Goal: Navigation & Orientation: Understand site structure

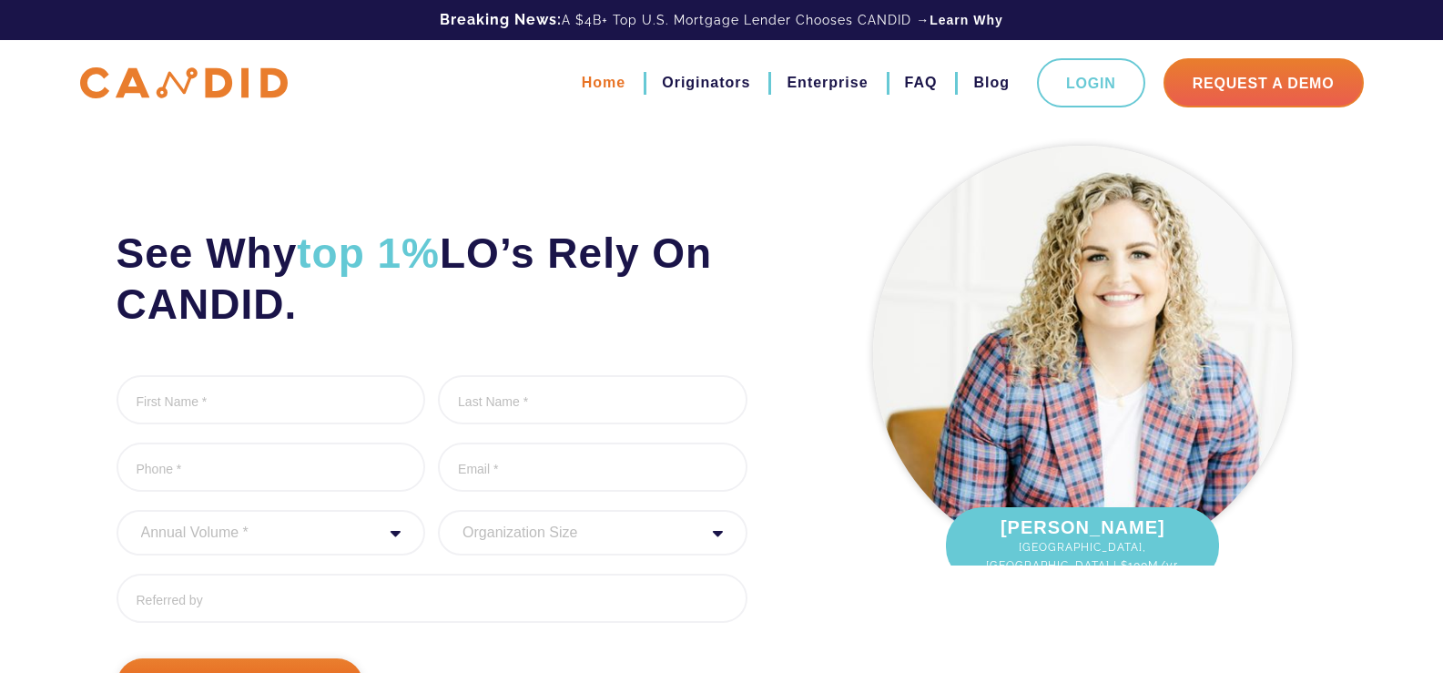
click at [594, 86] on link "Home" at bounding box center [604, 82] width 44 height 31
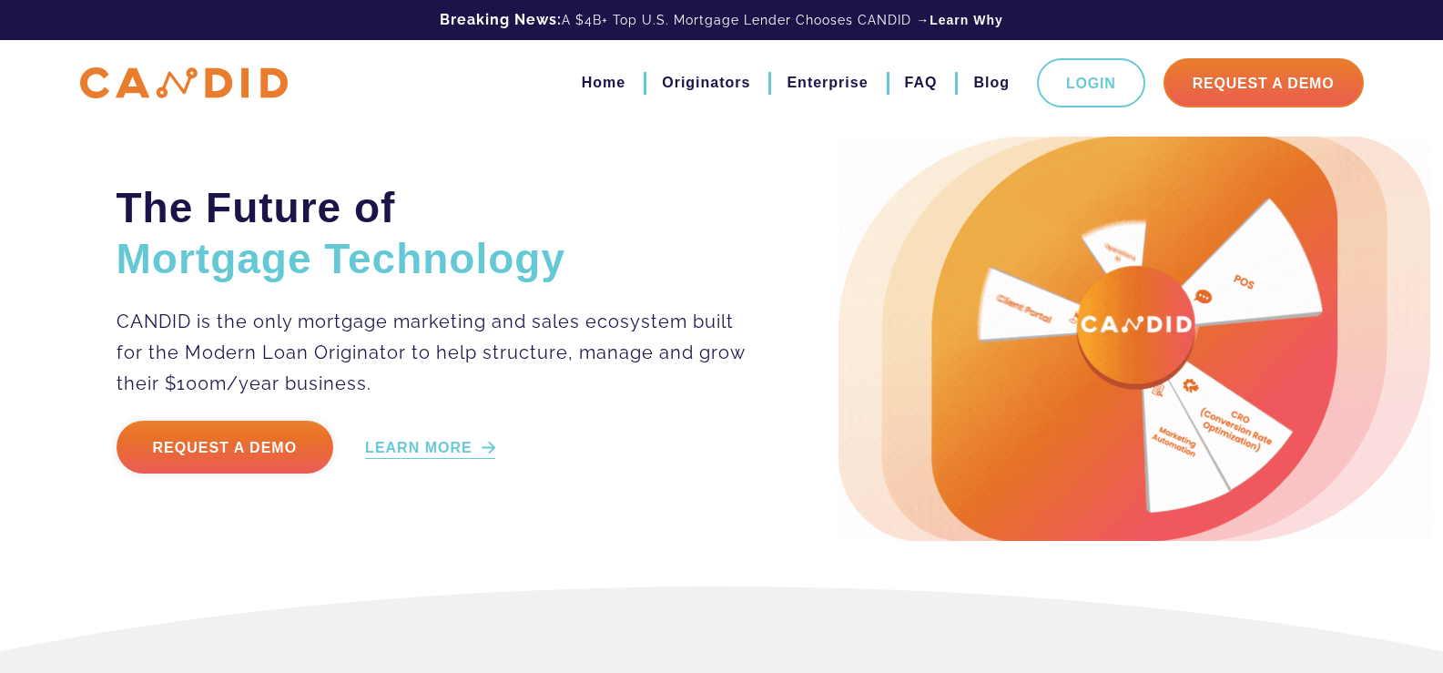
click at [457, 444] on link "LEARN MORE" at bounding box center [430, 448] width 130 height 21
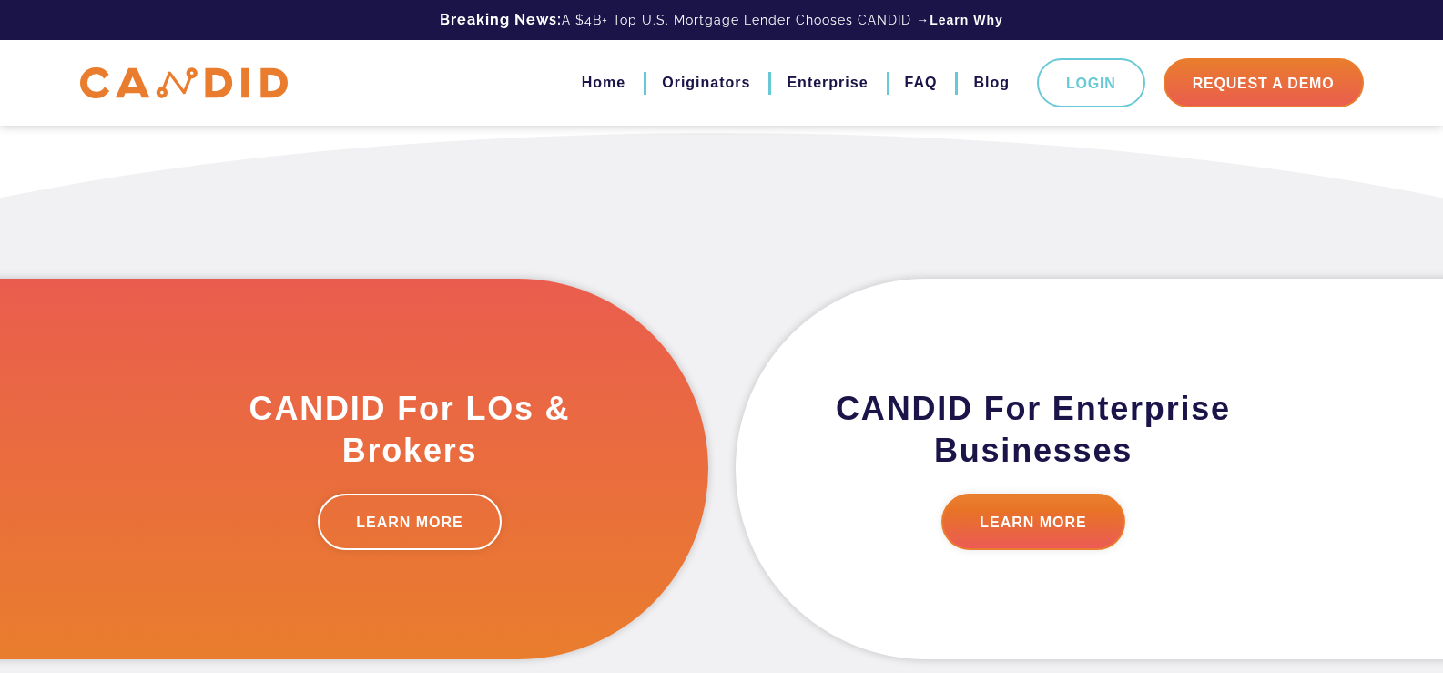
scroll to position [461, 0]
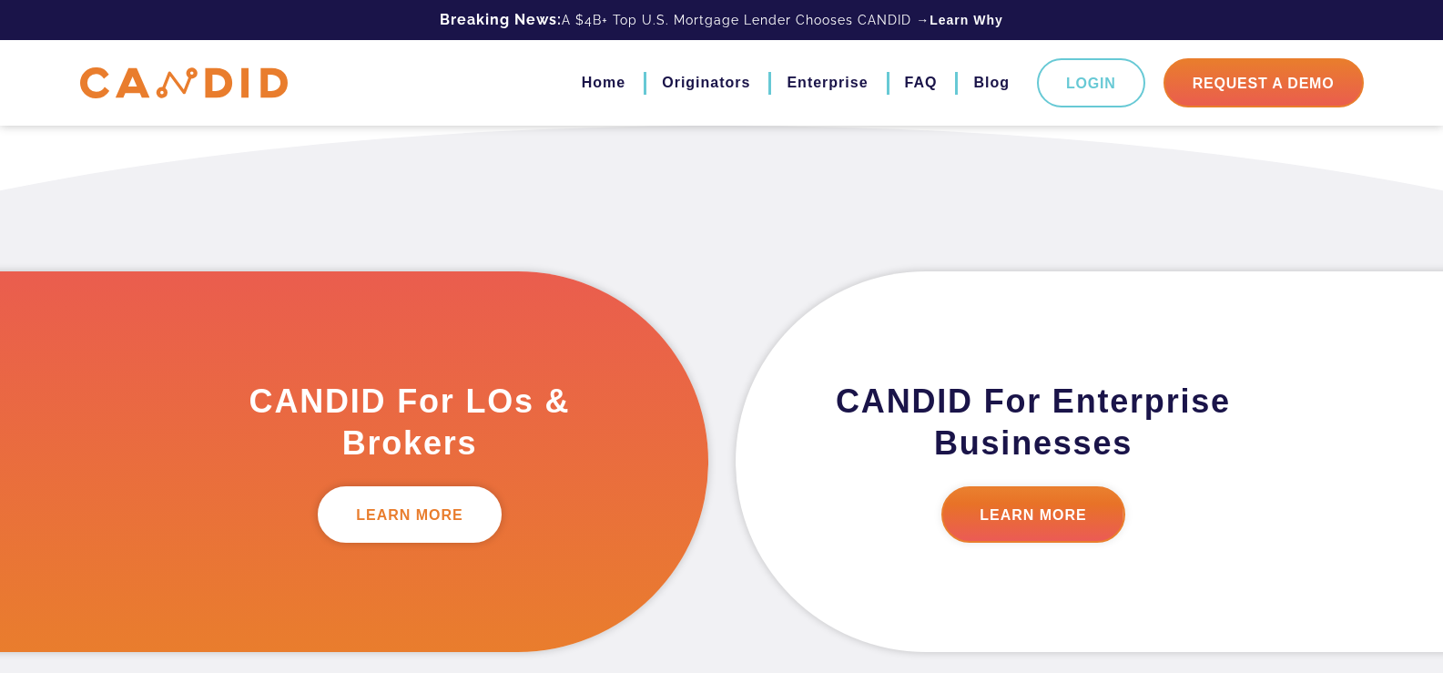
click at [421, 538] on link "LEARN MORE" at bounding box center [410, 514] width 184 height 56
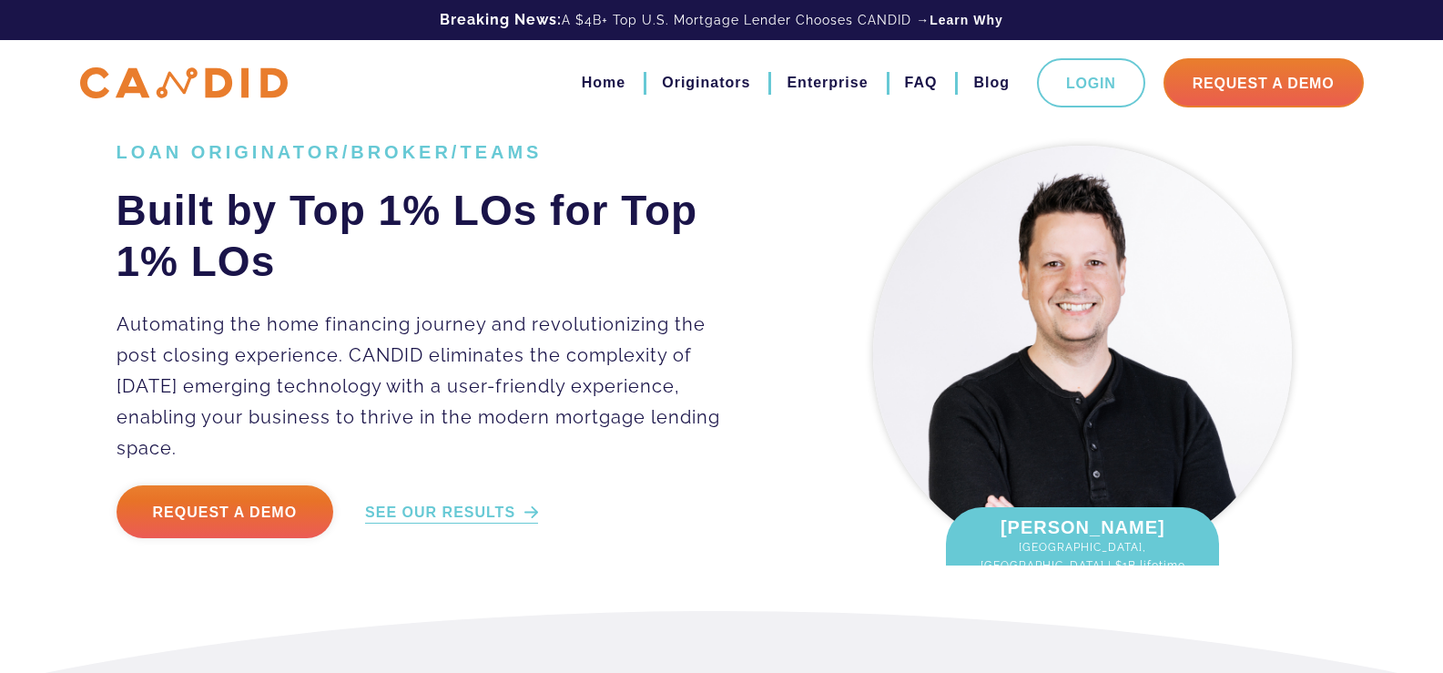
click at [508, 503] on link "SEE OUR RESULTS" at bounding box center [451, 513] width 173 height 21
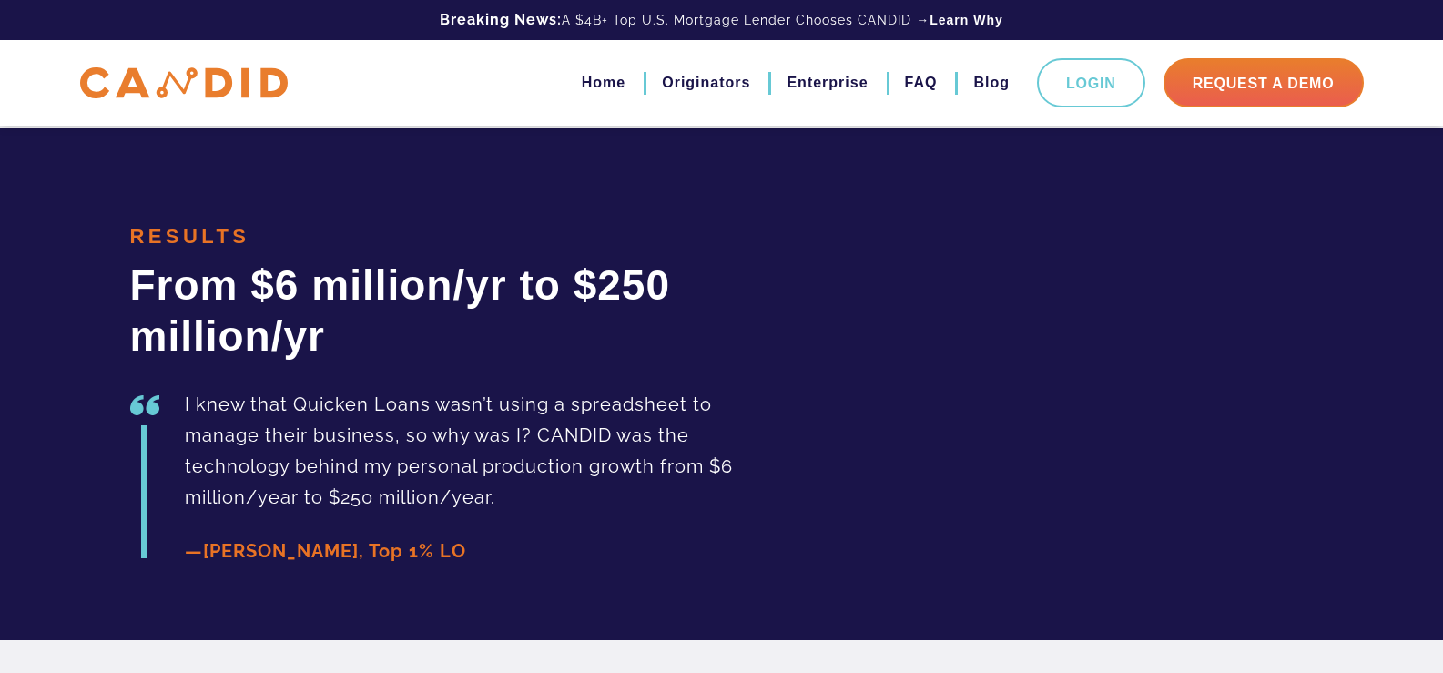
scroll to position [4080, 0]
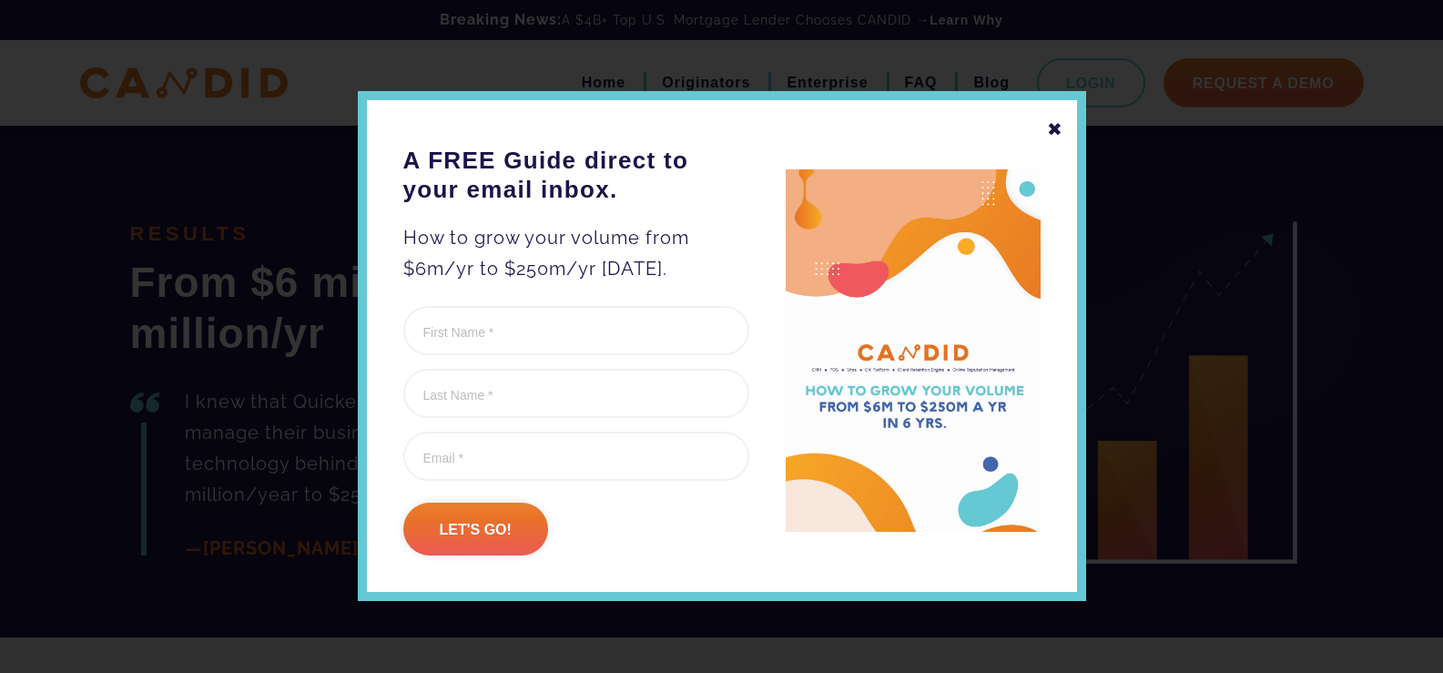
click at [1047, 132] on div "✖" at bounding box center [1055, 129] width 16 height 31
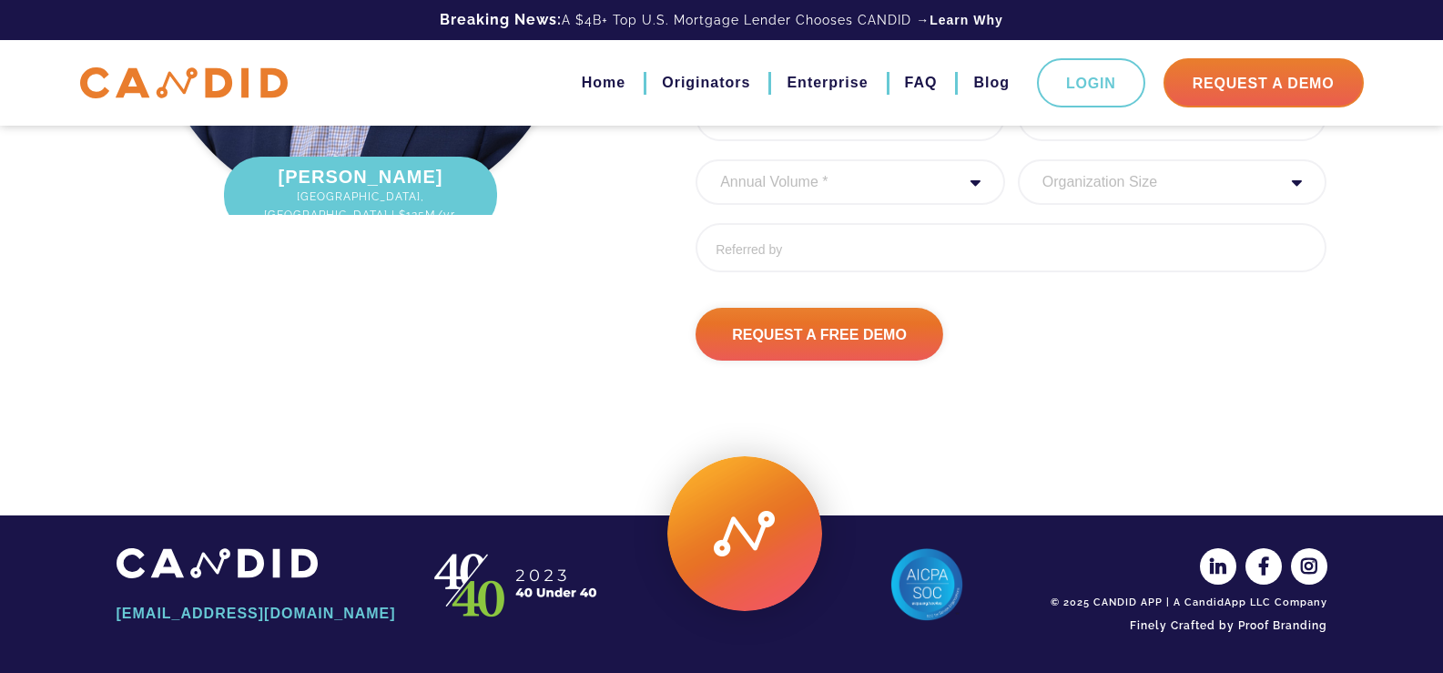
scroll to position [4652, 0]
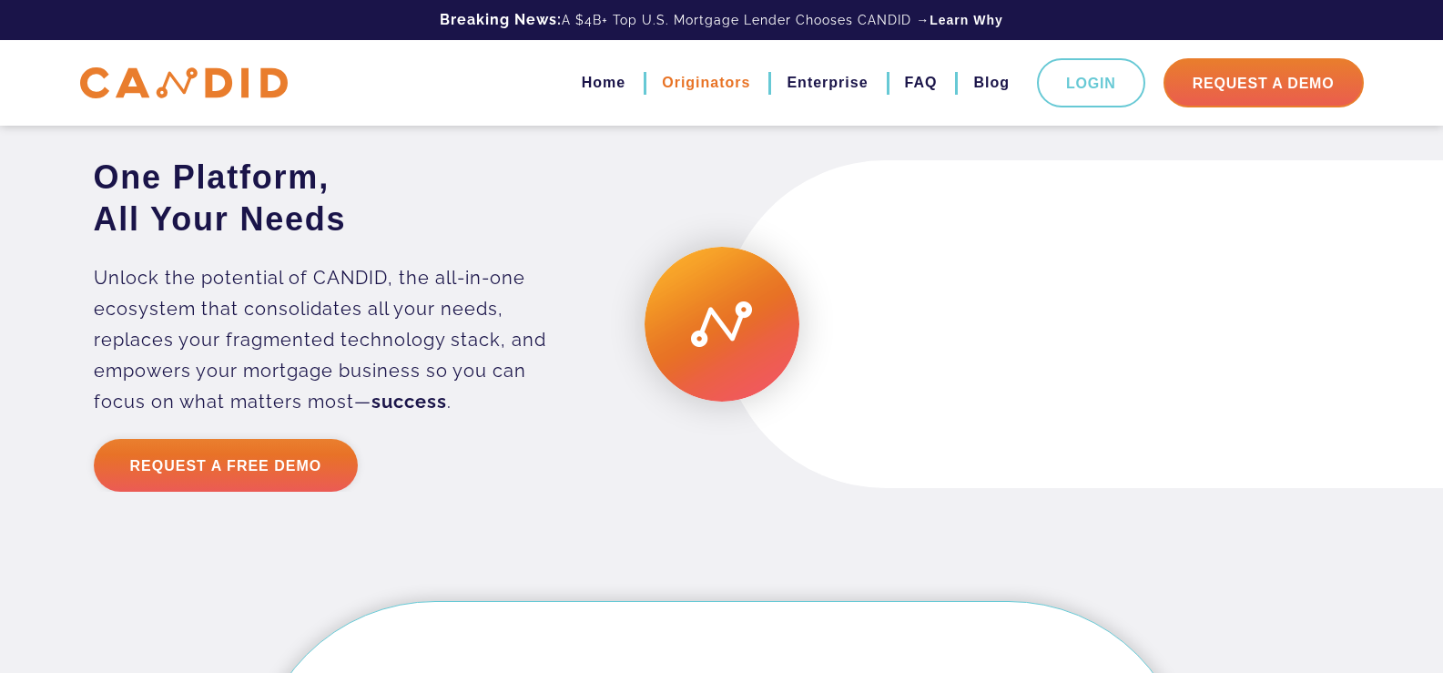
click at [724, 96] on link "Originators" at bounding box center [706, 82] width 88 height 31
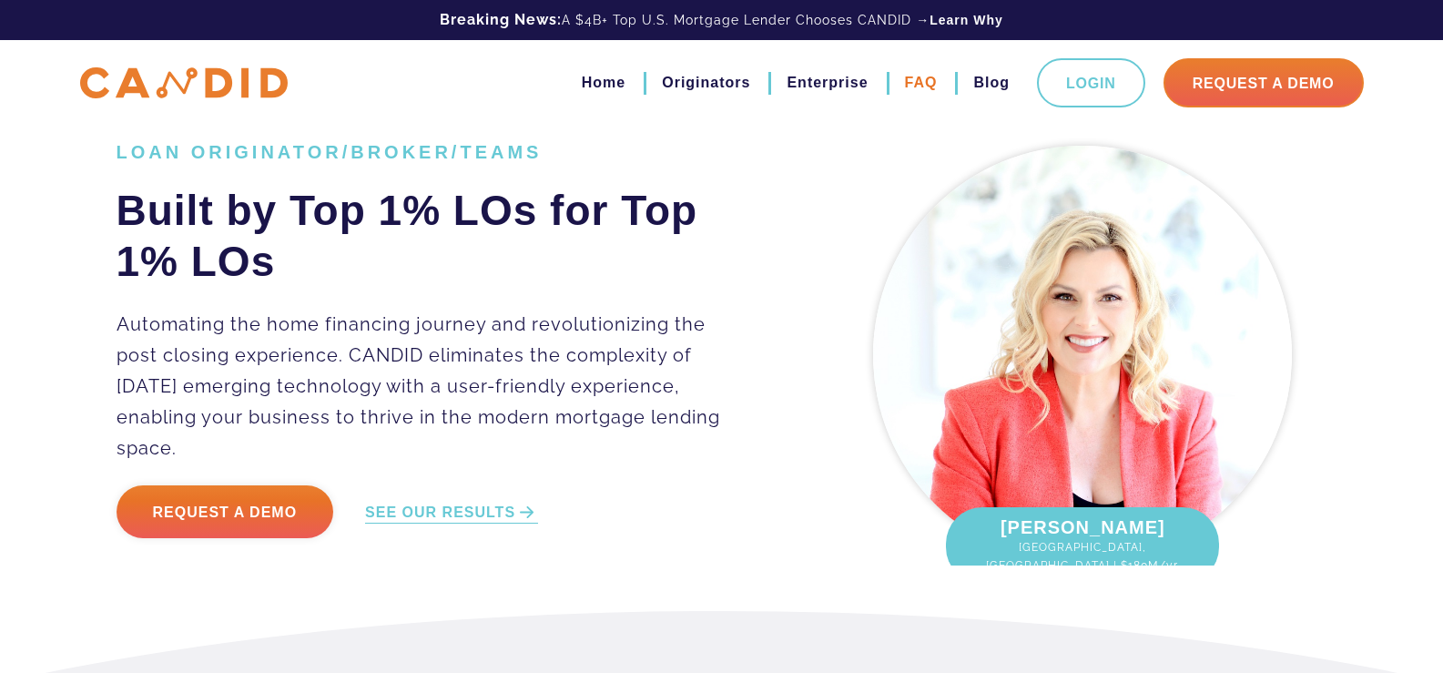
click at [930, 85] on link "FAQ" at bounding box center [921, 82] width 33 height 31
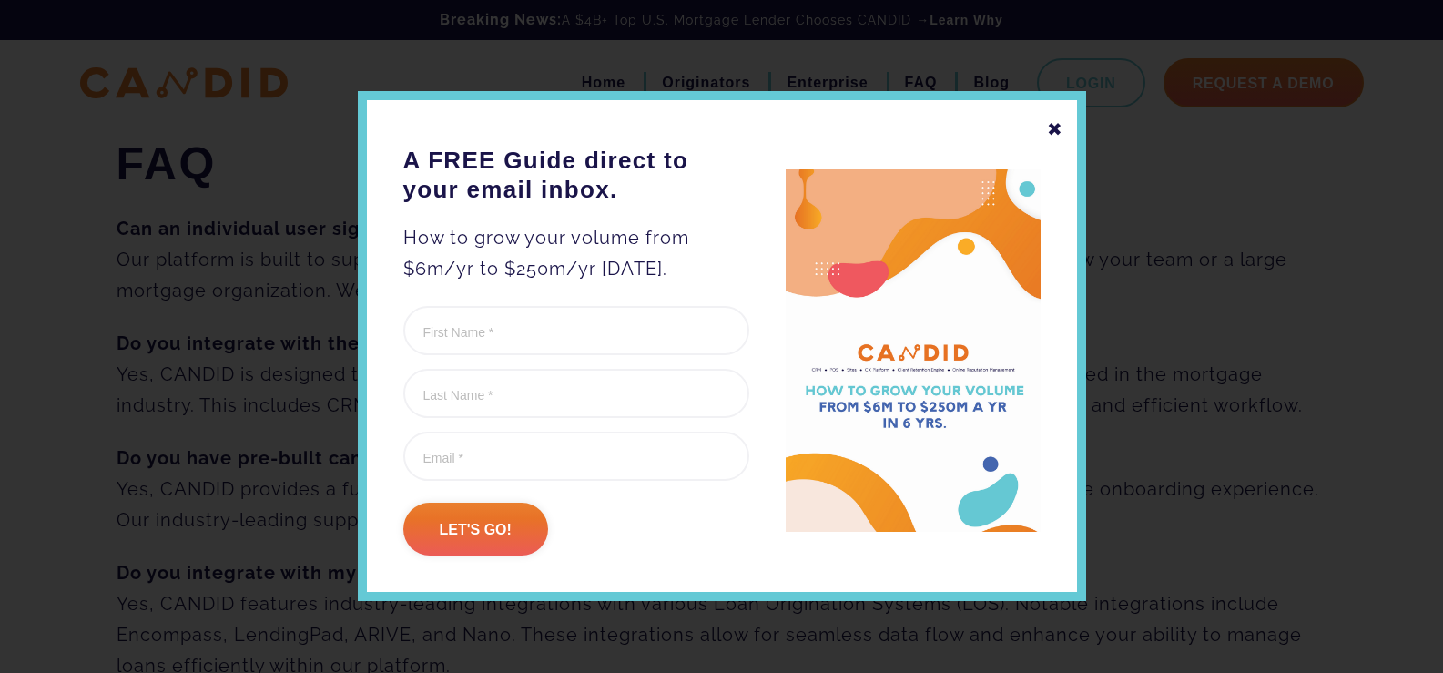
click at [1047, 121] on div "✖" at bounding box center [1055, 129] width 16 height 31
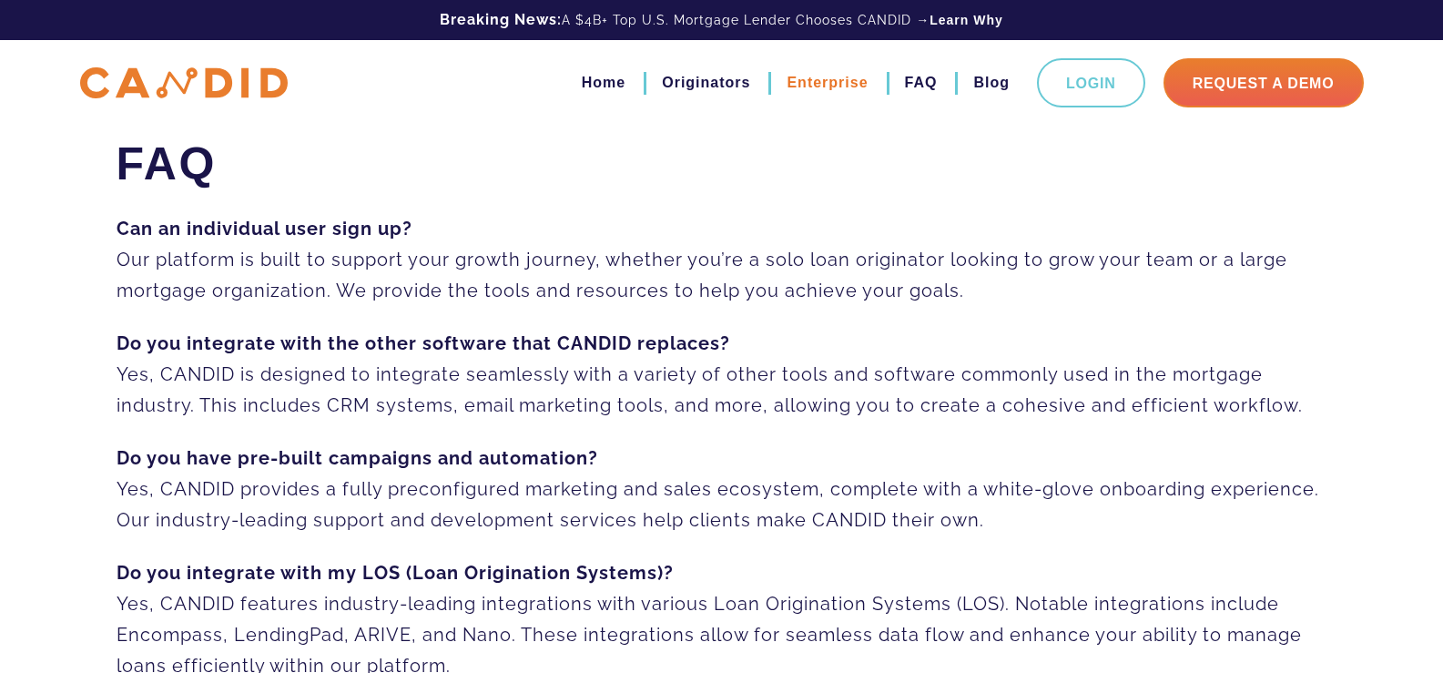
click at [828, 84] on link "Enterprise" at bounding box center [827, 82] width 81 height 31
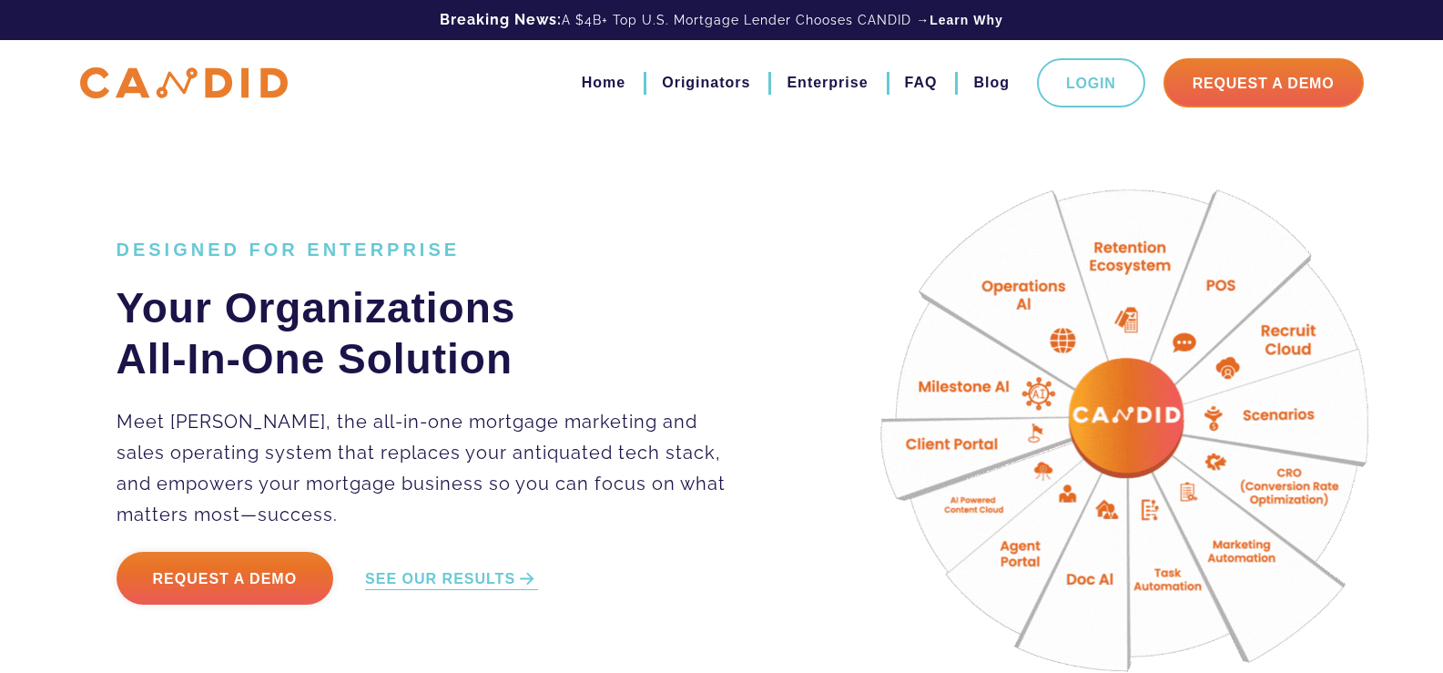
click at [1130, 422] on img at bounding box center [1134, 433] width 592 height 592
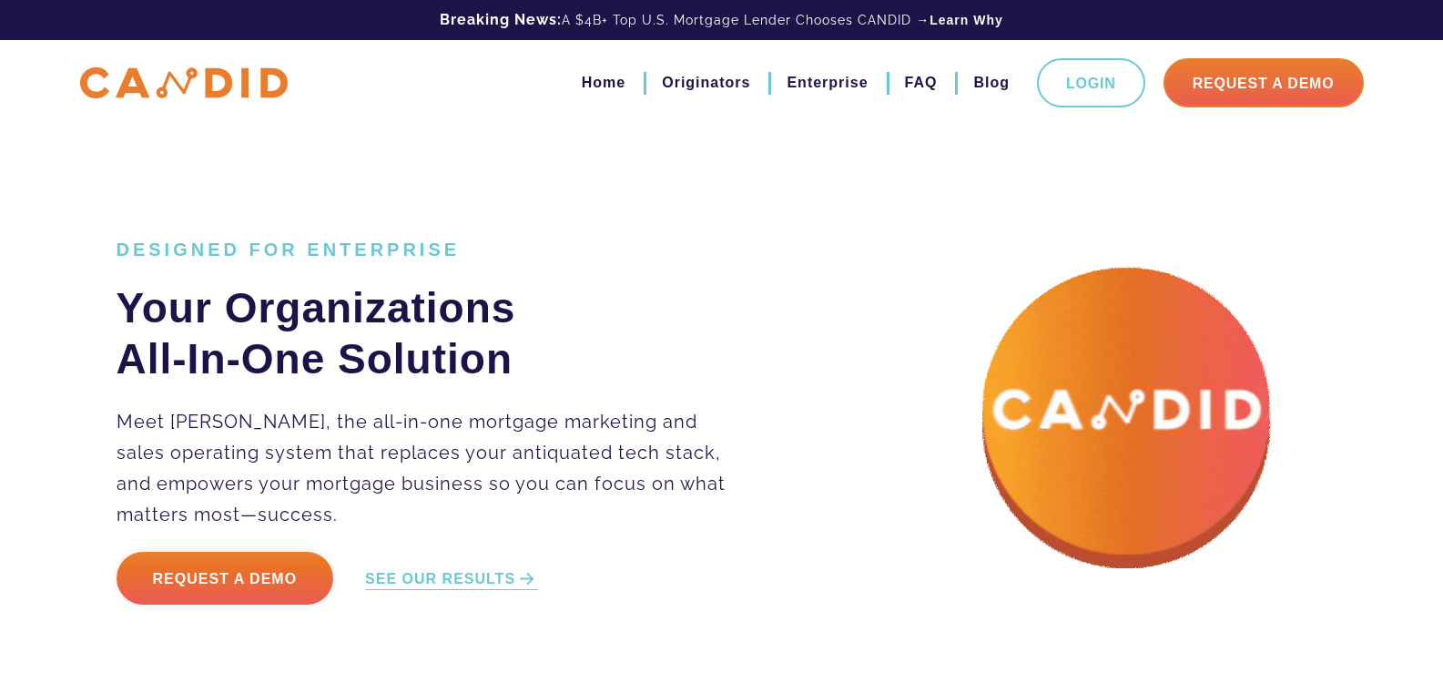
click at [1102, 288] on img at bounding box center [1134, 433] width 592 height 592
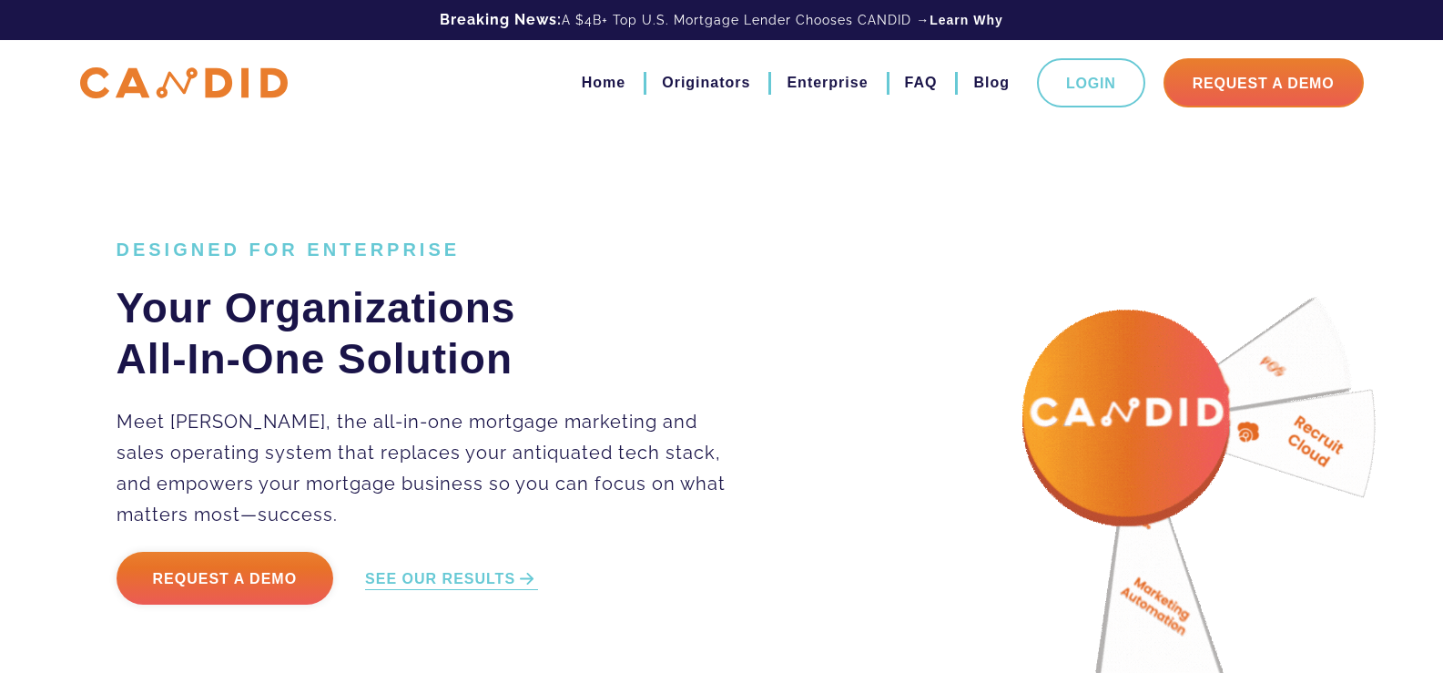
click at [1196, 276] on img at bounding box center [1134, 433] width 592 height 592
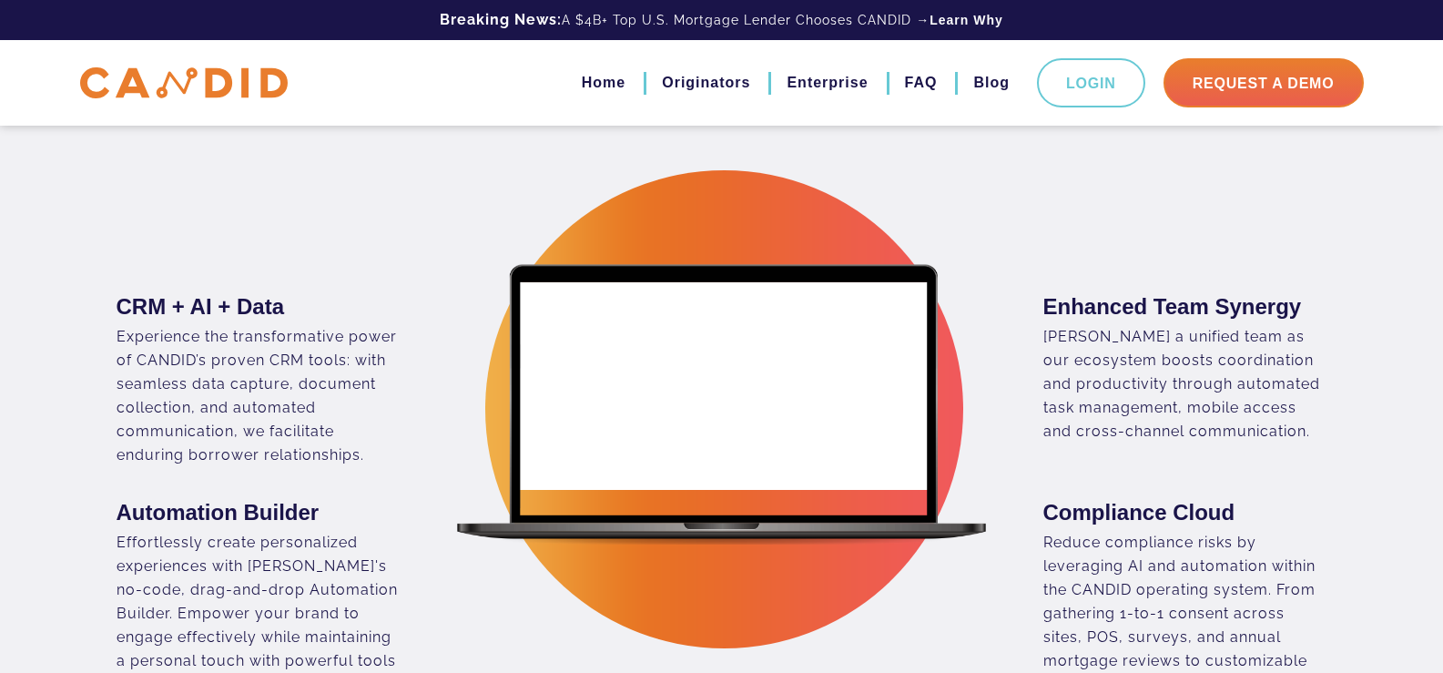
scroll to position [883, 0]
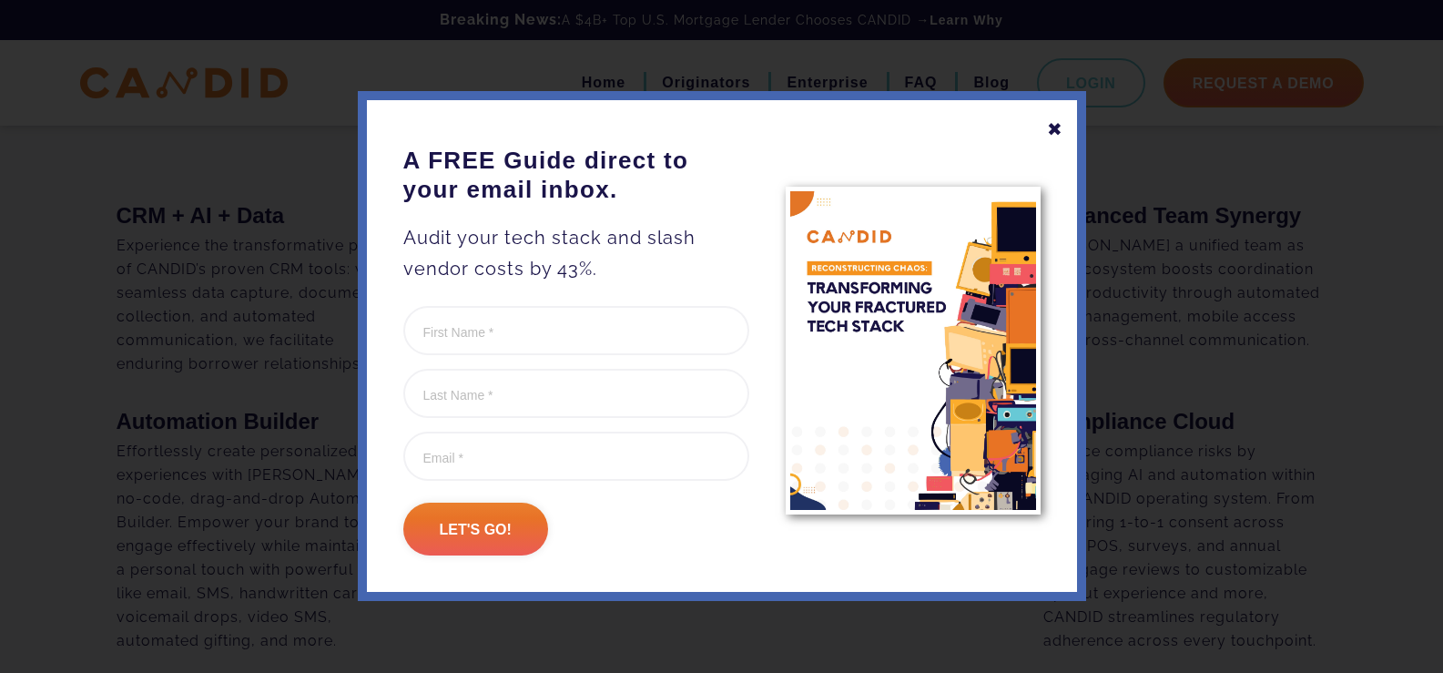
click at [1049, 130] on div "✖" at bounding box center [1055, 129] width 16 height 31
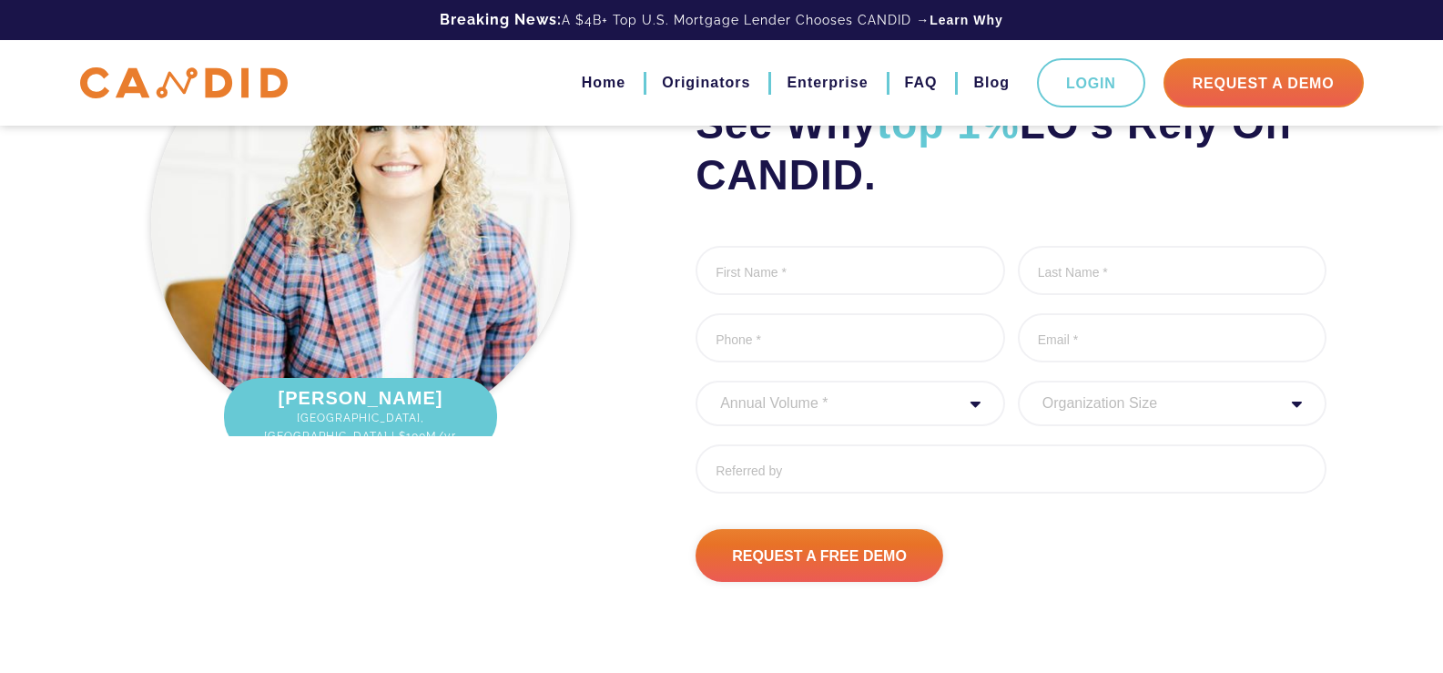
scroll to position [4757, 0]
